Goal: Transaction & Acquisition: Purchase product/service

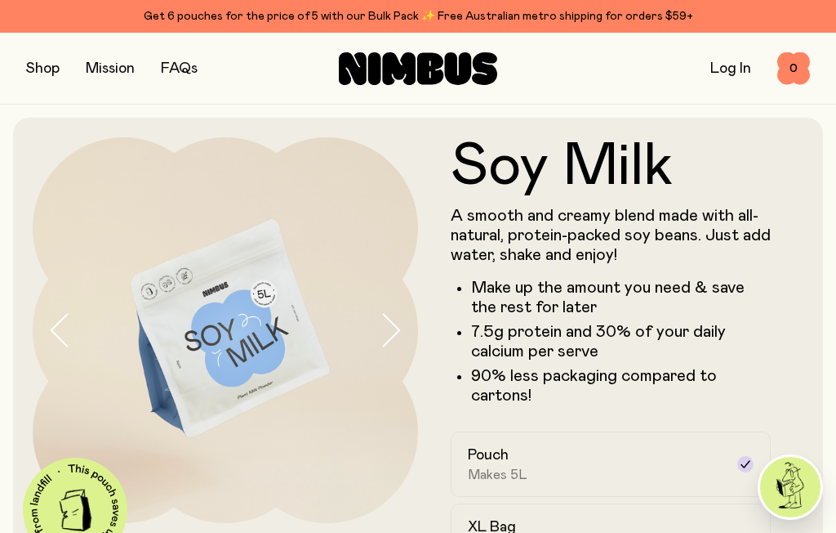
click at [29, 63] on button "button" at bounding box center [42, 68] width 33 height 23
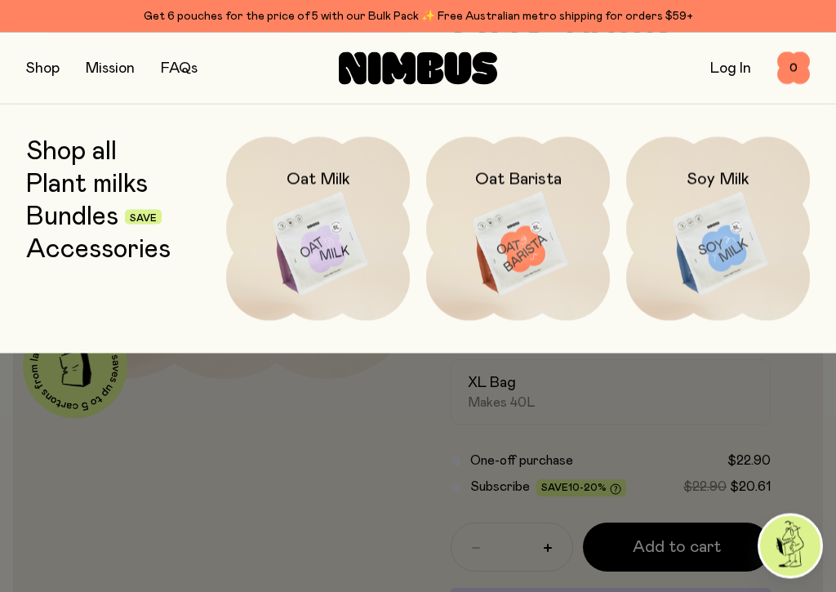
scroll to position [144, 0]
click at [819, 449] on div at bounding box center [418, 296] width 836 height 592
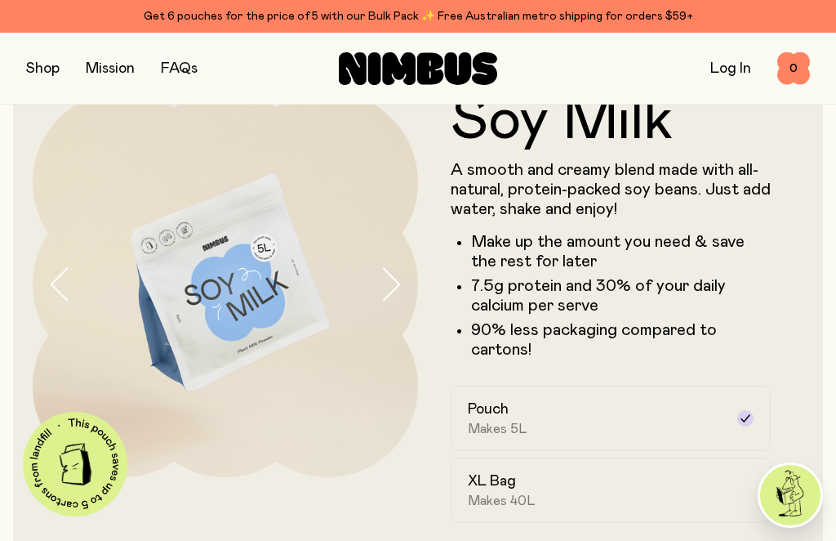
scroll to position [0, 0]
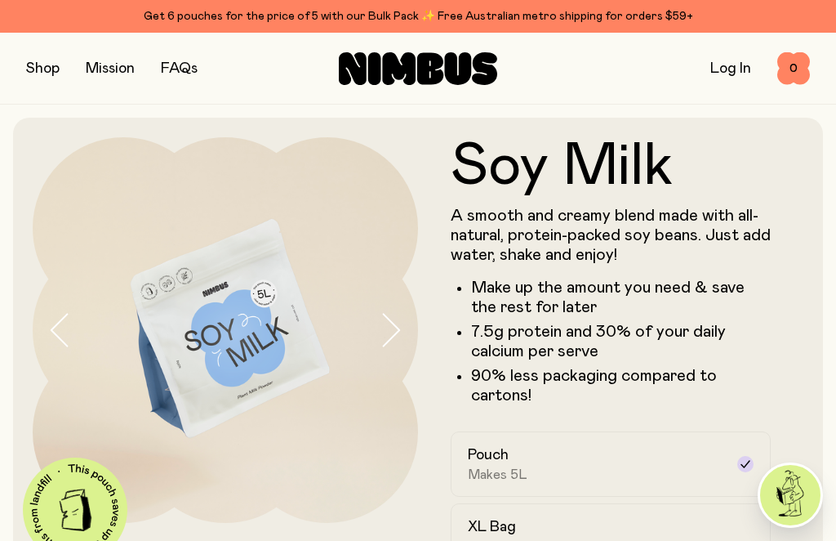
click at [42, 51] on div "Shop Mission FAQs Log In 0 0" at bounding box center [418, 68] width 784 height 71
click at [38, 79] on button "button" at bounding box center [42, 68] width 33 height 23
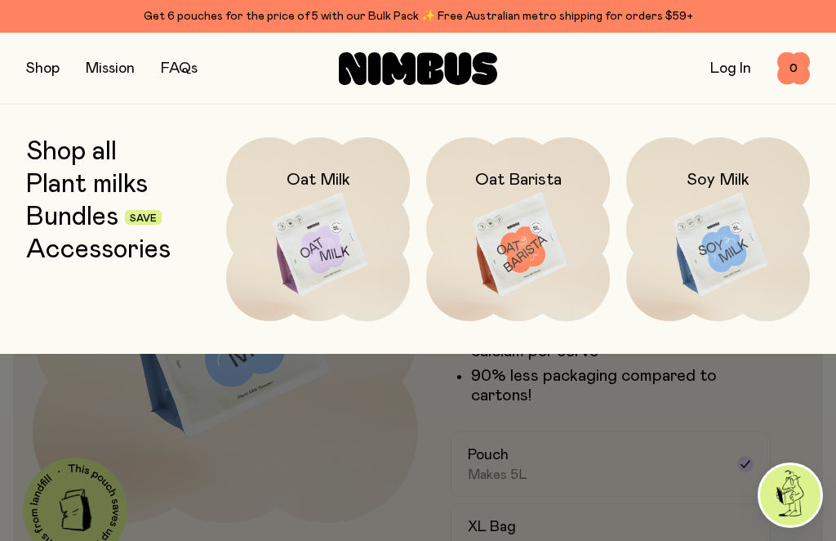
click at [333, 242] on img at bounding box center [318, 245] width 184 height 216
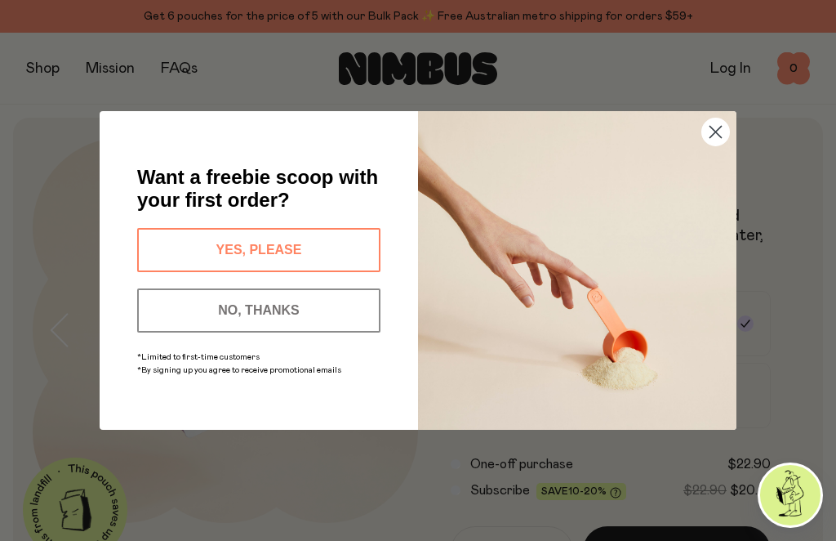
click at [266, 257] on button "YES, PLEASE" at bounding box center [258, 250] width 243 height 44
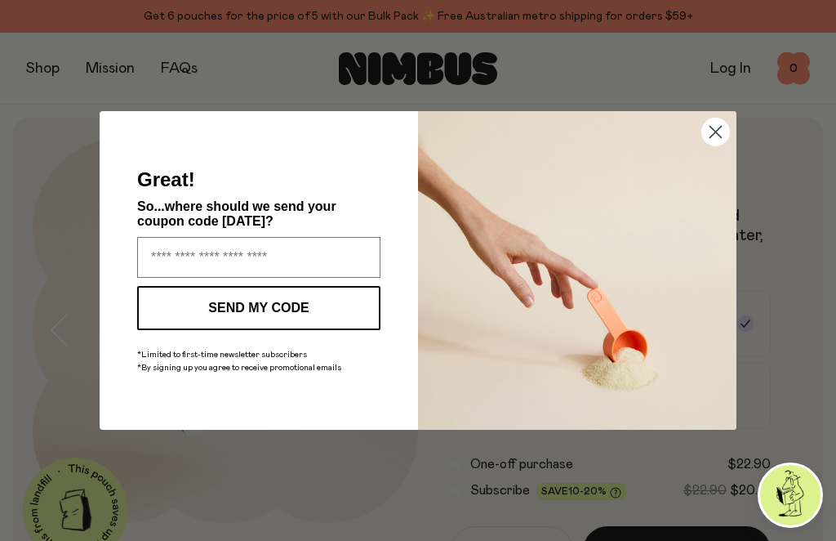
type input "**********"
click at [717, 127] on circle "Close dialog" at bounding box center [715, 131] width 27 height 27
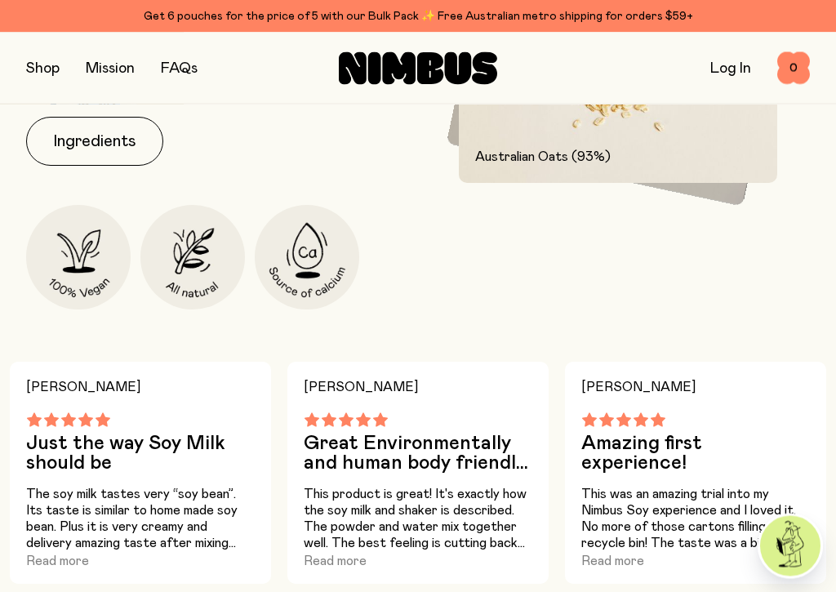
scroll to position [850, 0]
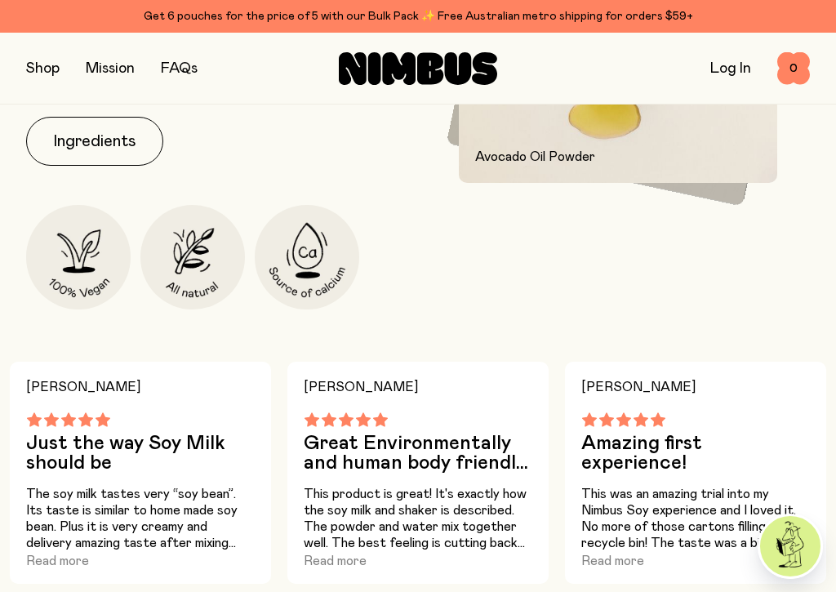
click at [95, 137] on button "Ingredients" at bounding box center [94, 141] width 137 height 49
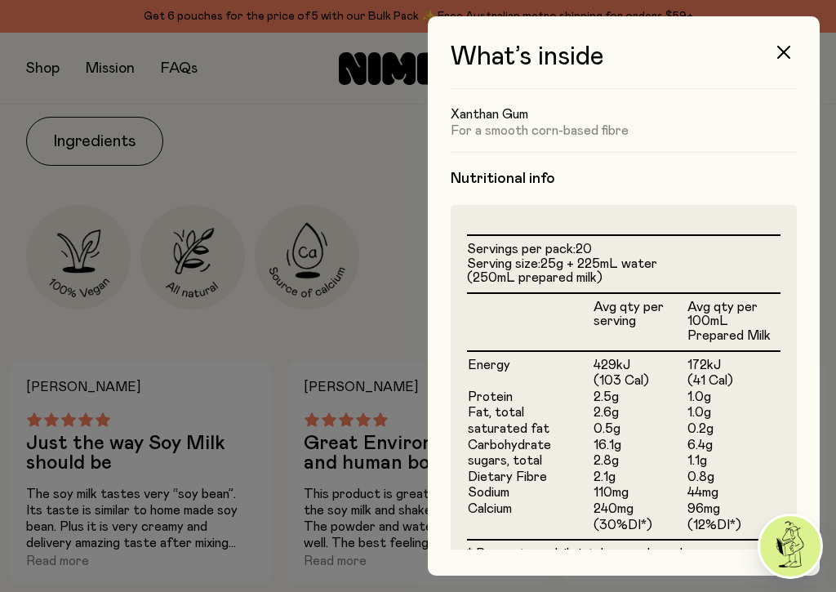
scroll to position [306, 0]
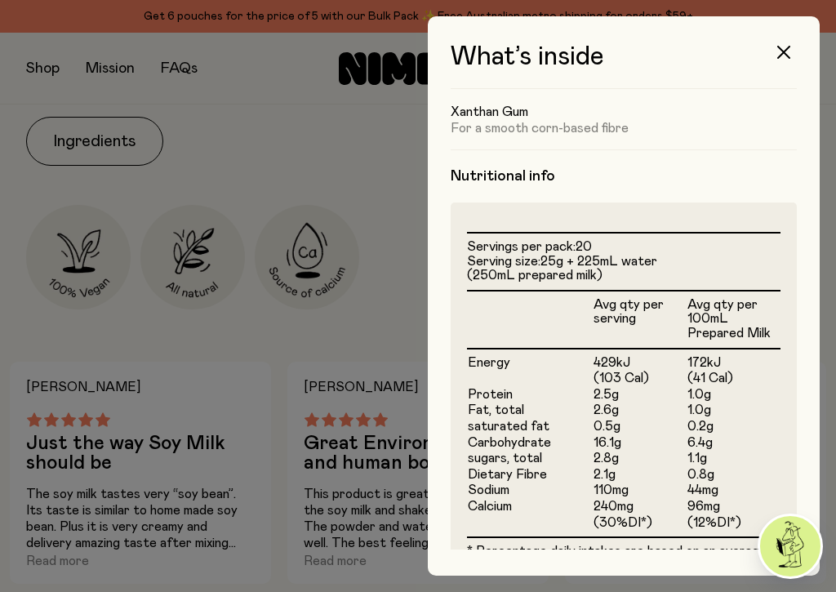
click at [781, 57] on icon "button" at bounding box center [784, 52] width 13 height 13
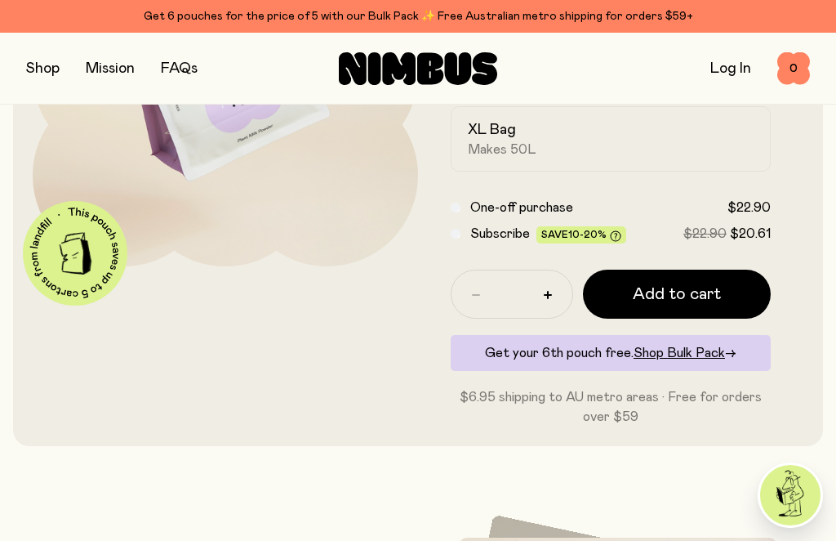
scroll to position [256, 0]
